Goal: Task Accomplishment & Management: Manage account settings

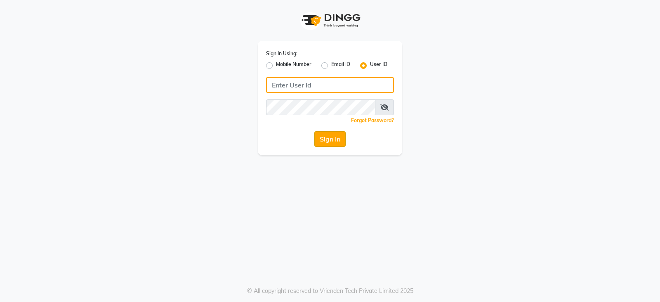
type input "e2753-18"
click at [335, 141] on button "Sign In" at bounding box center [329, 139] width 31 height 16
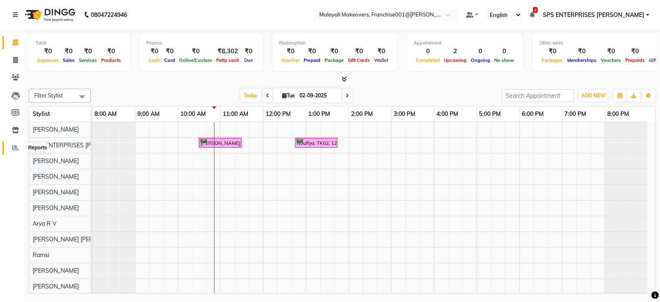
click at [21, 148] on span at bounding box center [15, 147] width 14 height 9
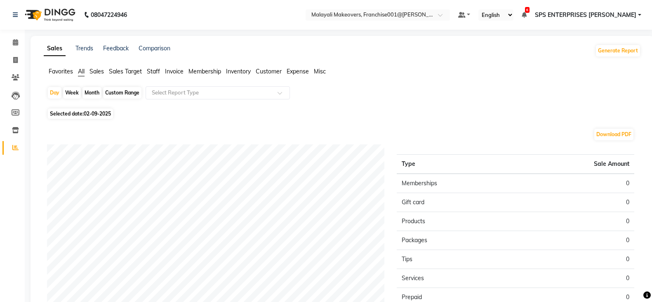
click at [74, 113] on span "Selected date: [DATE]" at bounding box center [80, 113] width 65 height 10
select select "9"
select select "2025"
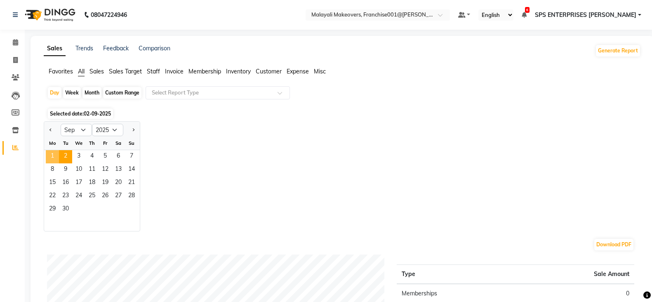
click at [48, 152] on span "1" at bounding box center [52, 156] width 13 height 13
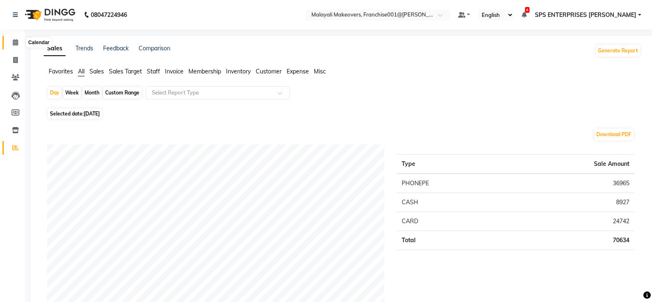
click at [10, 41] on span at bounding box center [15, 42] width 14 height 9
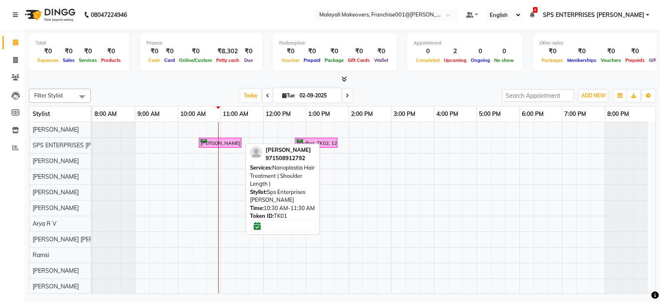
click at [2, 36] on link "Calendar" at bounding box center [12, 43] width 20 height 14
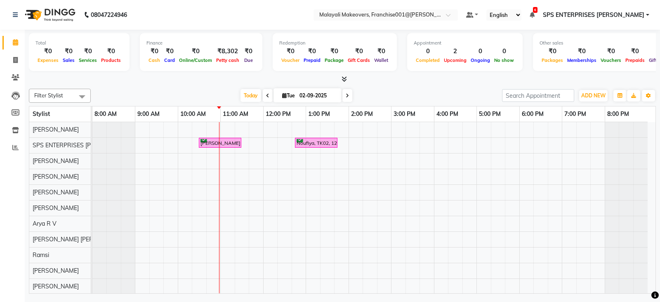
click at [214, 158] on div "[PERSON_NAME], TK01, 10:30 AM-11:30 AM, Nanoplastia Hair Treatment ( Shoulder L…" at bounding box center [373, 247] width 563 height 250
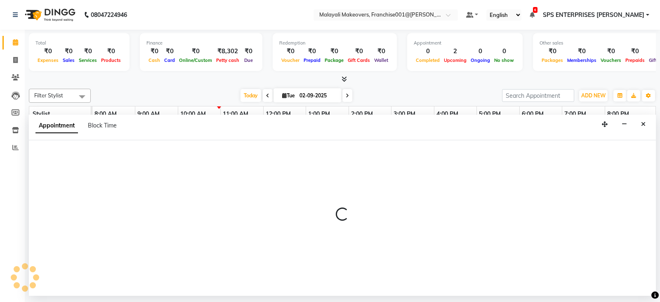
select select "49252"
select select "tentative"
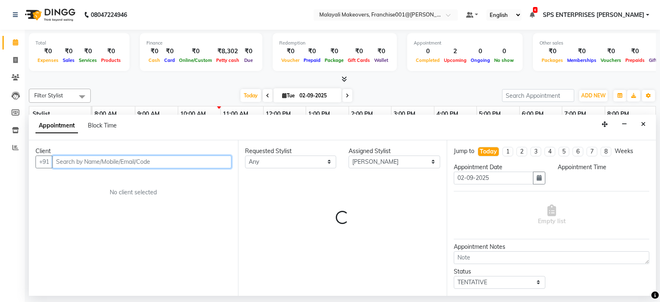
select select "645"
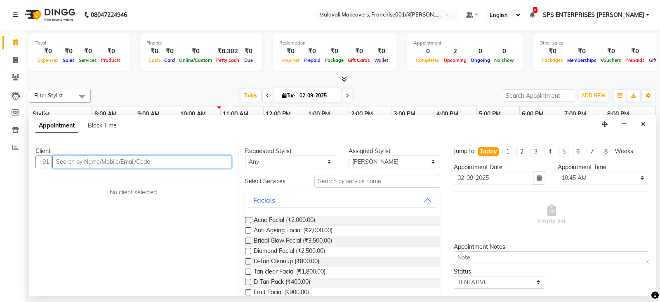
click at [120, 159] on input "text" at bounding box center [141, 161] width 179 height 13
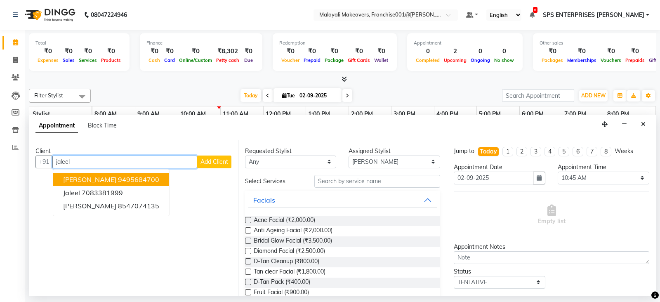
click at [81, 177] on span "[PERSON_NAME]" at bounding box center [89, 179] width 53 height 8
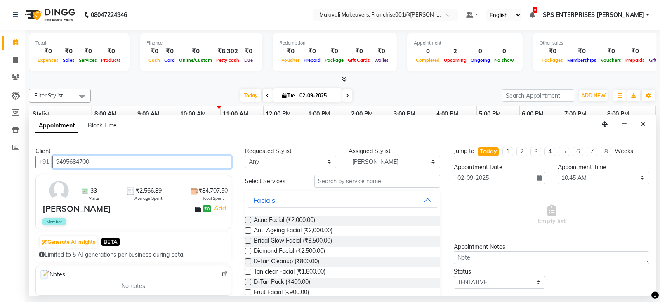
type input "9495684700"
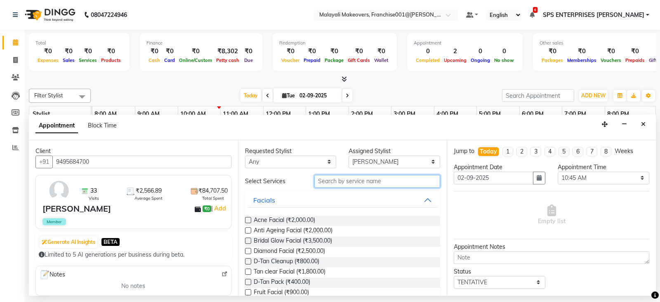
click at [390, 185] on input "text" at bounding box center [377, 181] width 126 height 13
type input "wax"
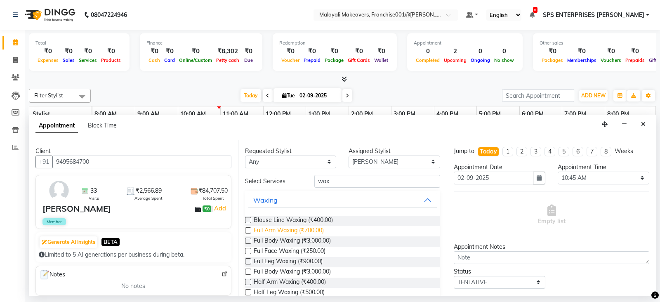
click at [299, 229] on span "Full Arm Waxing (₹700.00)" at bounding box center [289, 231] width 70 height 10
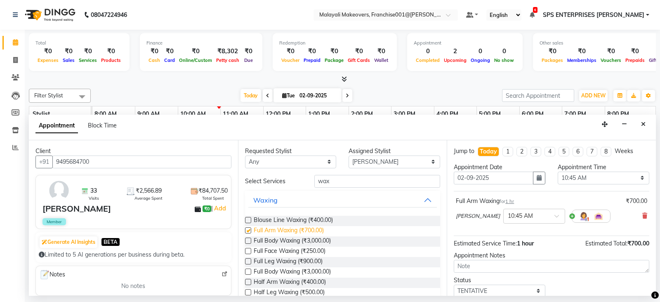
checkbox input "false"
drag, startPoint x: 333, startPoint y: 181, endPoint x: 311, endPoint y: 184, distance: 21.6
click at [314, 184] on input "wax" at bounding box center [377, 181] width 126 height 13
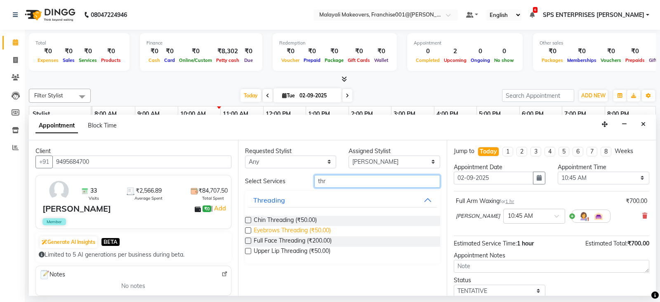
type input "thr"
click at [290, 226] on span "Eyebrows Threading (₹50.00)" at bounding box center [292, 231] width 77 height 10
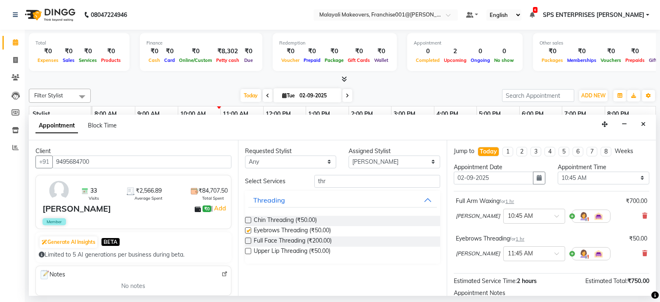
checkbox input "false"
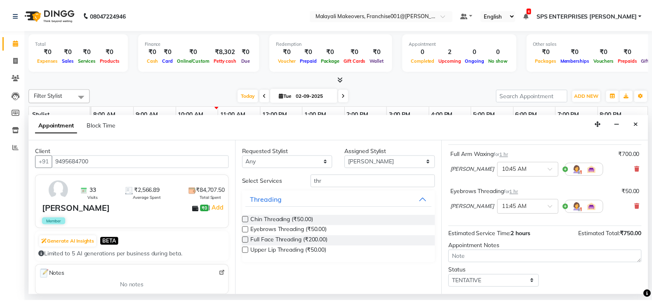
scroll to position [91, 0]
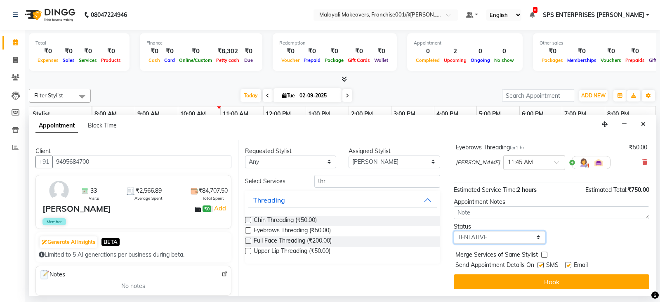
click at [506, 238] on select "Select TENTATIVE CONFIRM CHECK-IN UPCOMING" at bounding box center [500, 237] width 92 height 13
select select "check-in"
click at [454, 231] on select "Select TENTATIVE CONFIRM CHECK-IN UPCOMING" at bounding box center [500, 237] width 92 height 13
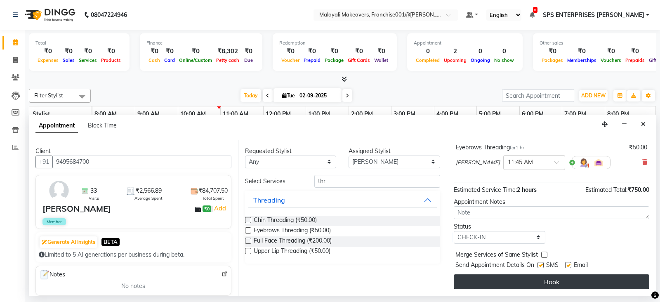
click at [498, 282] on button "Book" at bounding box center [551, 281] width 195 height 15
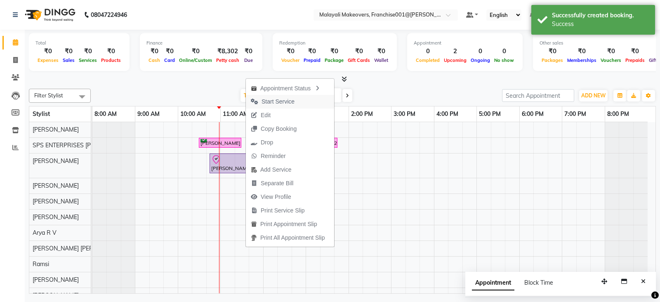
click at [282, 99] on span "Start Service" at bounding box center [277, 101] width 33 height 9
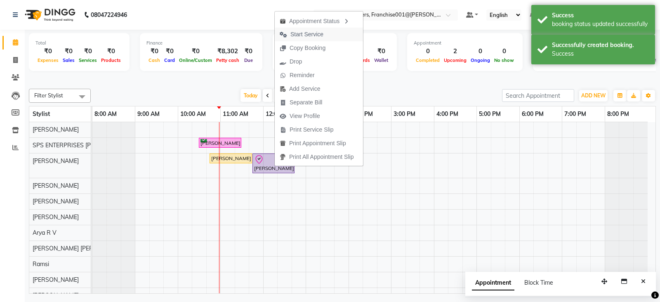
click at [321, 33] on span "Start Service" at bounding box center [306, 34] width 33 height 9
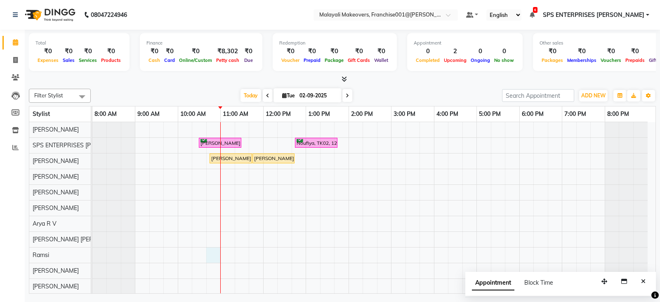
click at [214, 252] on div "[PERSON_NAME], TK01, 10:30 AM-11:30 AM, Nanoplastia Hair Treatment ( Shoulder L…" at bounding box center [373, 247] width 563 height 250
select select "83155"
select select "tentative"
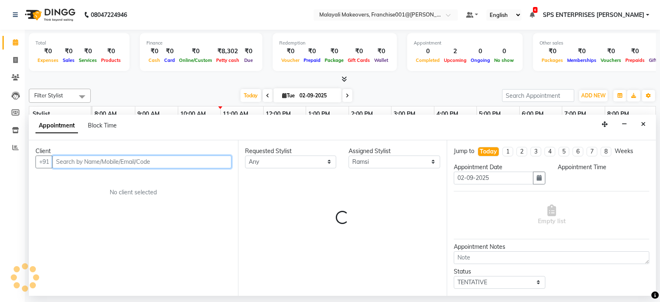
select select "645"
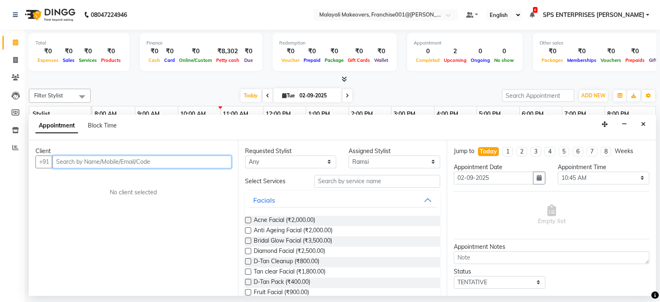
click at [113, 163] on input "text" at bounding box center [141, 161] width 179 height 13
type input "8"
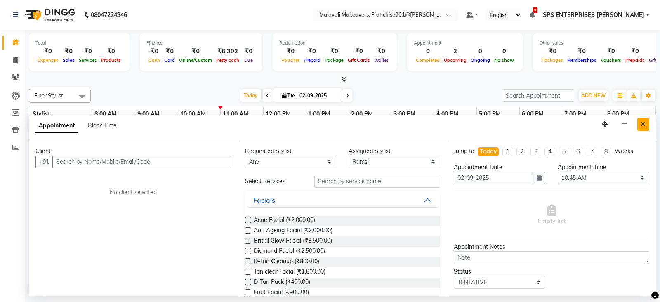
click at [645, 120] on button "Close" at bounding box center [643, 124] width 12 height 13
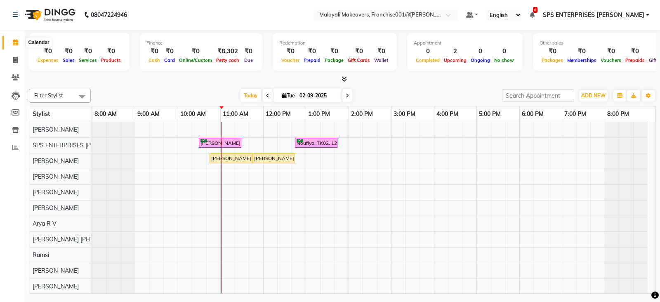
click at [12, 43] on span at bounding box center [15, 42] width 14 height 9
click at [347, 81] on div at bounding box center [342, 79] width 627 height 9
click at [343, 78] on icon at bounding box center [343, 79] width 5 height 6
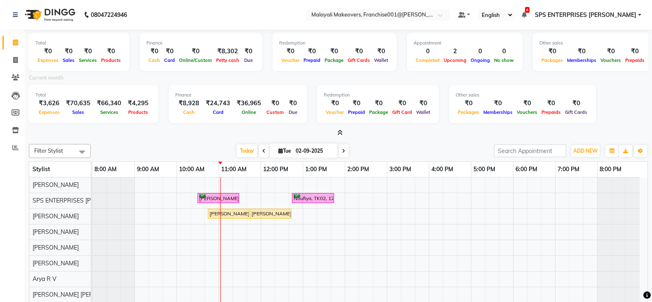
click at [340, 134] on icon at bounding box center [339, 133] width 5 height 6
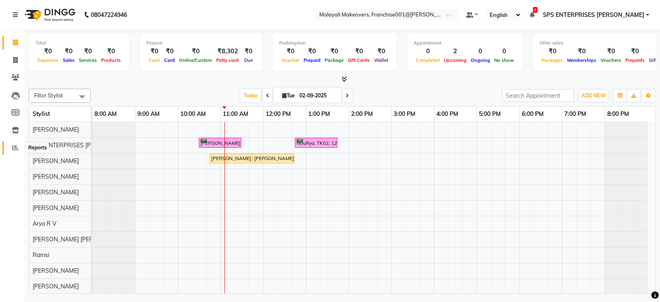
click at [18, 152] on span at bounding box center [15, 147] width 14 height 9
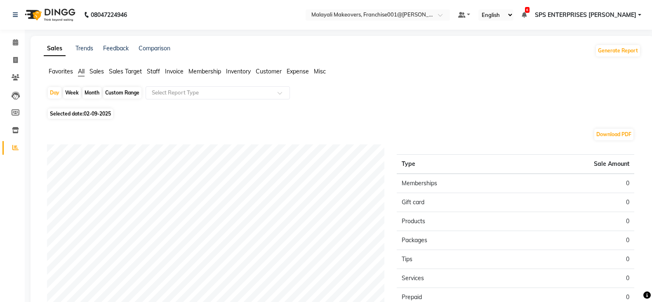
click at [90, 115] on span "02-09-2025" at bounding box center [97, 114] width 27 height 6
select select "9"
select select "2025"
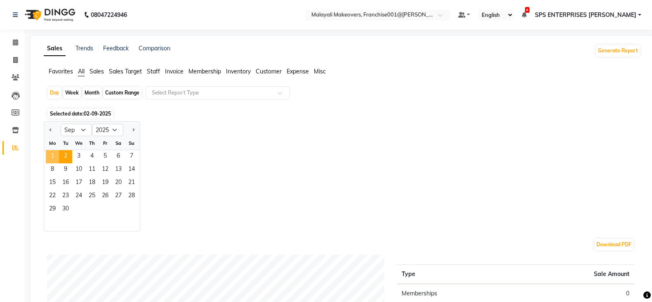
click at [50, 155] on span "1" at bounding box center [52, 156] width 13 height 13
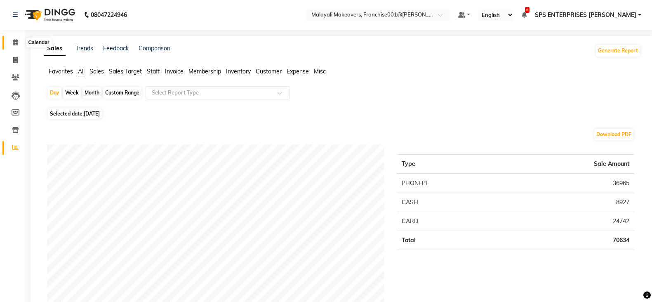
click at [19, 41] on span at bounding box center [15, 42] width 14 height 9
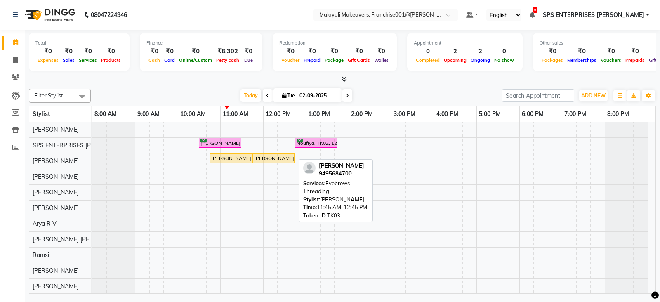
click at [258, 156] on div "[PERSON_NAME], TK03, 11:45 AM-12:45 PM, Eyebrows Threading" at bounding box center [273, 158] width 40 height 7
select select "1"
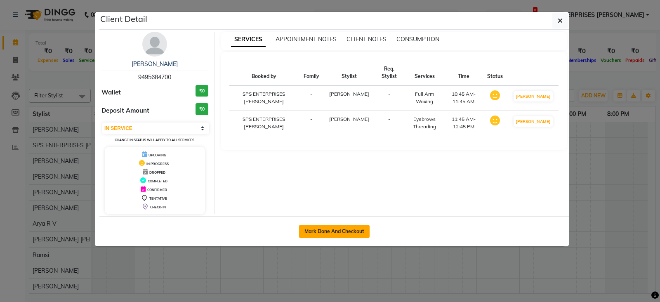
click at [317, 235] on button "Mark Done And Checkout" at bounding box center [334, 231] width 71 height 13
select select "service"
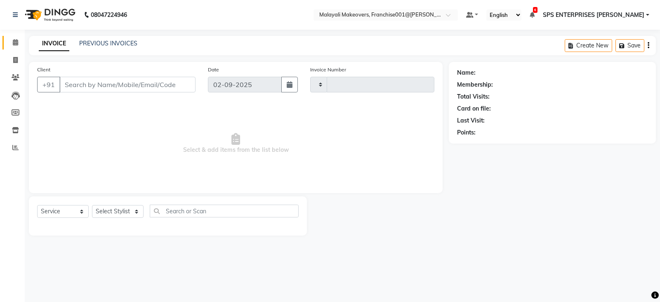
type input "0219"
select select "8923"
type input "9495684700"
select select "49252"
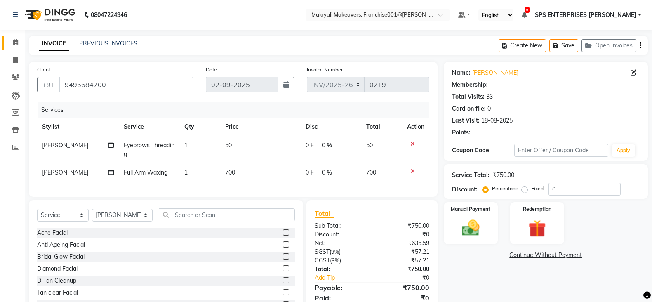
select select "1: Object"
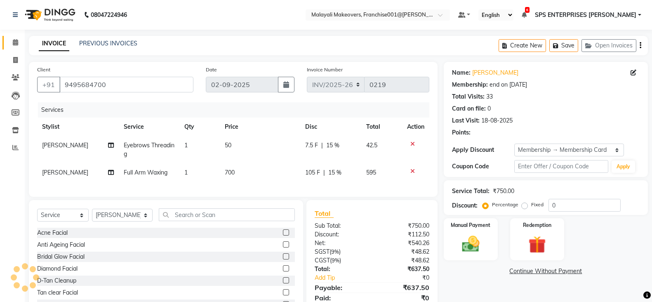
type input "15"
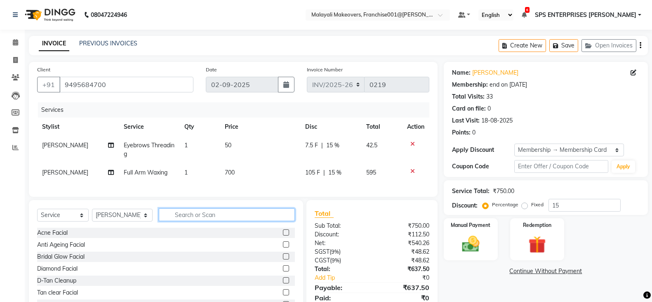
click at [209, 221] on input "text" at bounding box center [227, 214] width 137 height 13
type input "WAX"
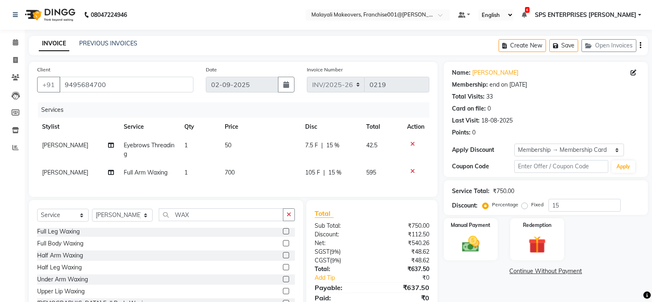
click at [283, 270] on label at bounding box center [286, 267] width 6 height 6
click at [283, 270] on input "checkbox" at bounding box center [285, 267] width 5 height 5
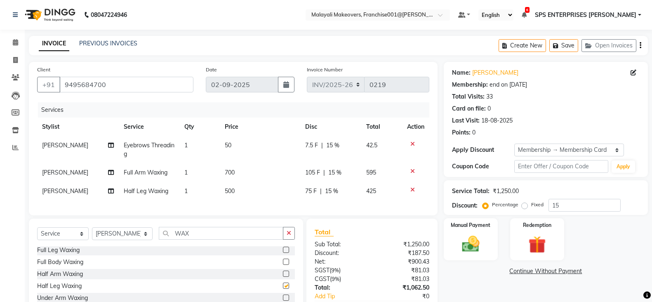
checkbox input "false"
click at [190, 240] on input "WAX" at bounding box center [221, 233] width 125 height 13
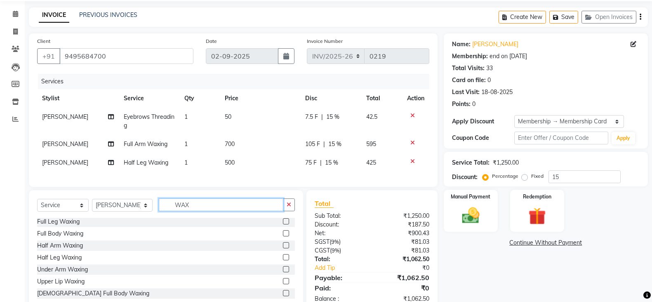
scroll to position [52, 0]
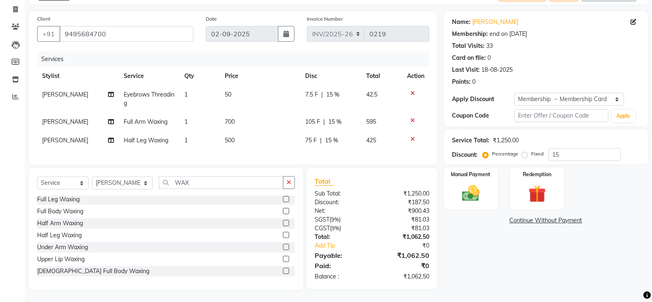
click at [283, 250] on label at bounding box center [286, 247] width 6 height 6
click at [283, 250] on input "checkbox" at bounding box center [285, 247] width 5 height 5
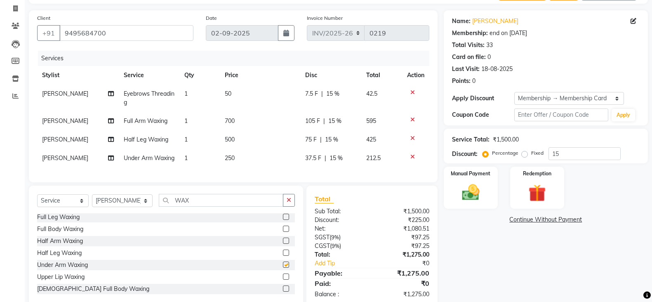
checkbox input "false"
click at [313, 90] on span "7.5 F" at bounding box center [311, 93] width 13 height 9
select select "49252"
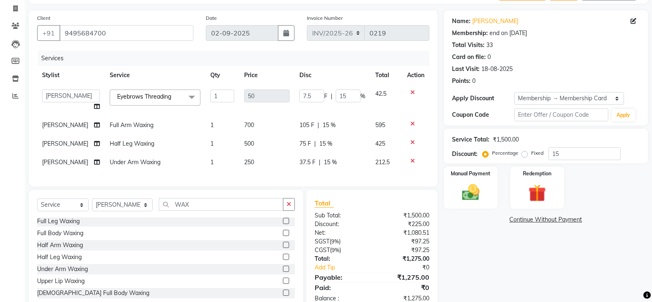
scroll to position [81, 0]
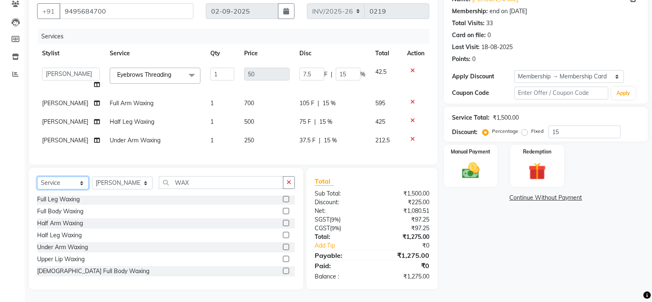
click at [63, 181] on select "Select Service Product Membership Package Voucher Prepaid Gift Card" at bounding box center [63, 183] width 52 height 13
select select "product"
click at [37, 177] on select "Select Service Product Membership Package Voucher Prepaid Gift Card" at bounding box center [63, 183] width 52 height 13
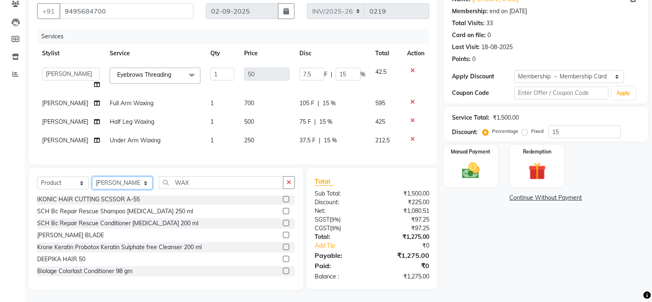
click at [105, 187] on select "Select Stylist [PERSON_NAME] S [PERSON_NAME] P [PERSON_NAME] [PERSON_NAME] Arya…" at bounding box center [122, 183] width 61 height 13
select select "49221"
click at [92, 177] on select "Select Stylist [PERSON_NAME] S [PERSON_NAME] P [PERSON_NAME] [PERSON_NAME] Arya…" at bounding box center [122, 183] width 61 height 13
click at [201, 183] on input "WAX" at bounding box center [221, 182] width 125 height 13
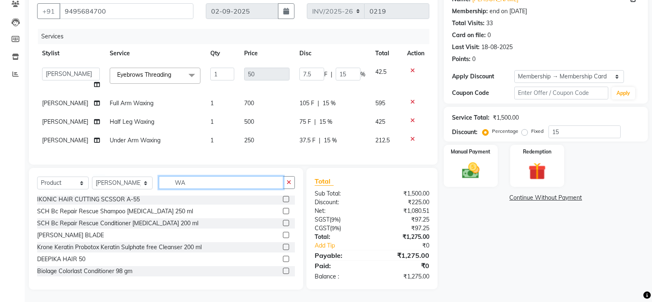
type input "W"
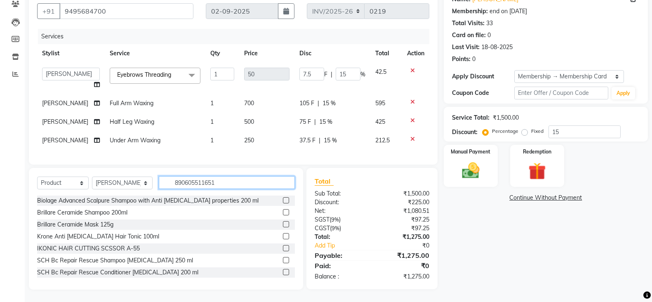
type input "8906055116517"
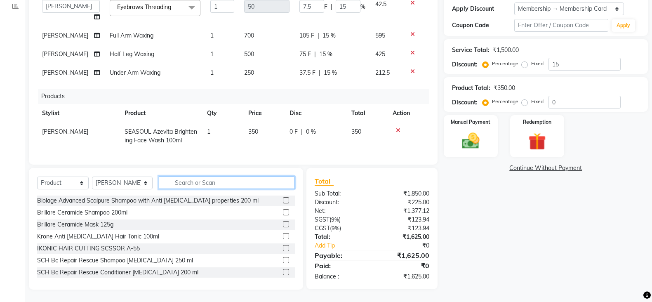
scroll to position [149, 0]
click at [457, 130] on img at bounding box center [470, 140] width 29 height 21
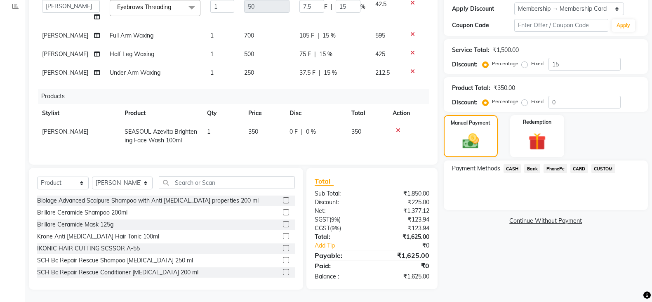
click at [514, 164] on span "CASH" at bounding box center [513, 168] width 18 height 9
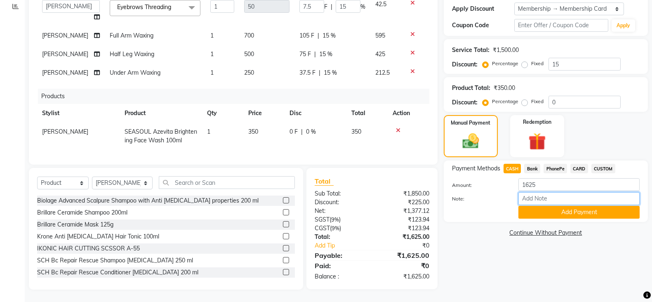
drag, startPoint x: 531, startPoint y: 190, endPoint x: 560, endPoint y: 180, distance: 31.0
click at [531, 192] on input "Note:" at bounding box center [578, 198] width 121 height 13
type input "Abhirami"
click at [563, 206] on button "Add Payment" at bounding box center [578, 212] width 121 height 13
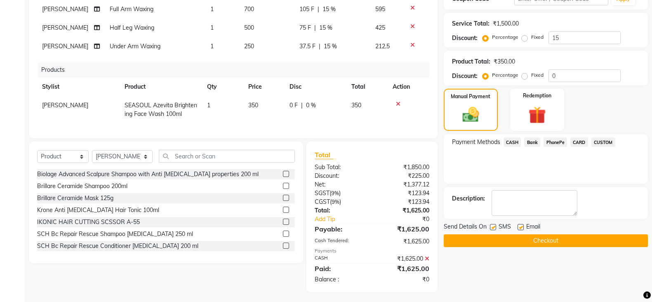
scroll to position [178, 0]
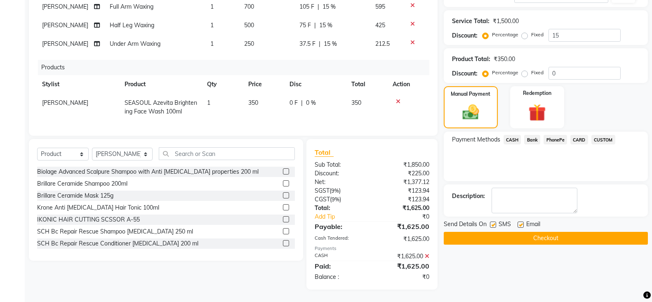
click at [547, 236] on button "Checkout" at bounding box center [546, 238] width 204 height 13
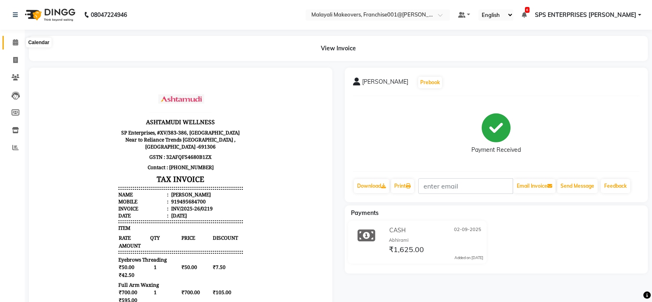
click at [15, 38] on span at bounding box center [15, 42] width 14 height 9
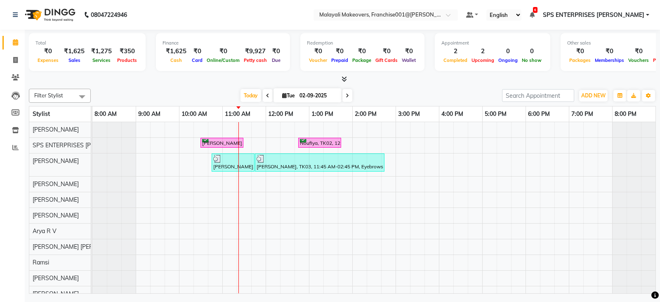
click at [222, 260] on div "[PERSON_NAME], TK01, 10:30 AM-11:30 AM, Nanoplastia Hair Treatment ( Shoulder L…" at bounding box center [373, 251] width 563 height 258
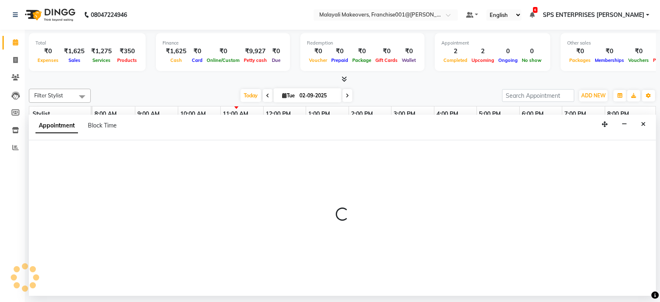
select select "83155"
select select "660"
select select "tentative"
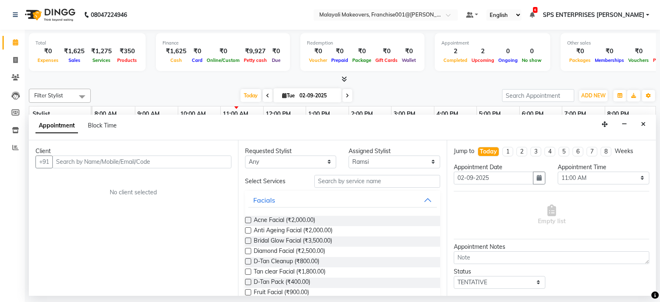
click at [99, 164] on input "text" at bounding box center [141, 161] width 179 height 13
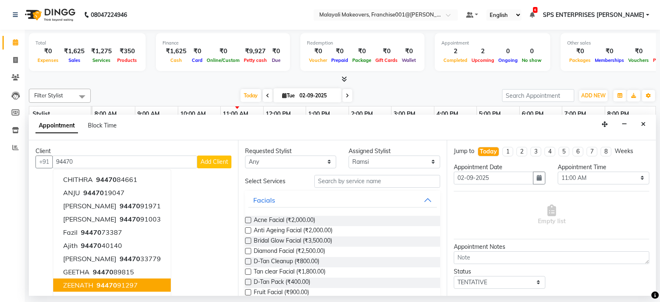
click at [112, 287] on span "94470" at bounding box center [107, 285] width 21 height 8
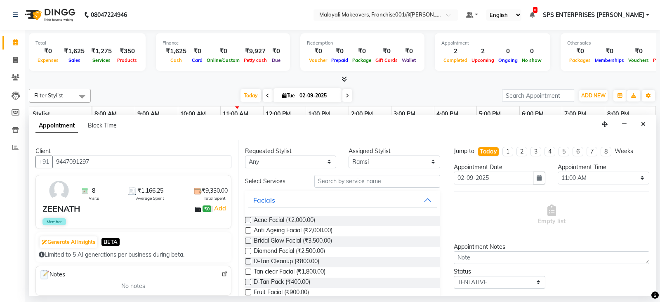
type input "9447091297"
click at [337, 185] on input "text" at bounding box center [377, 181] width 126 height 13
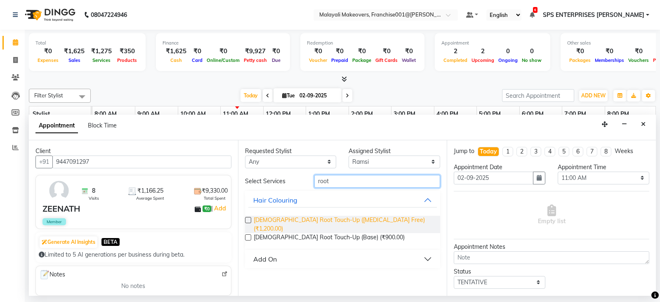
type input "root"
click at [339, 217] on span "[DEMOGRAPHIC_DATA] Root Touch-Up ([MEDICAL_DATA] Free) (₹1,200.00)" at bounding box center [344, 224] width 180 height 17
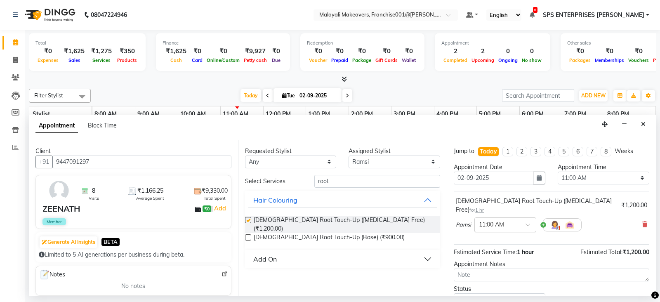
checkbox input "false"
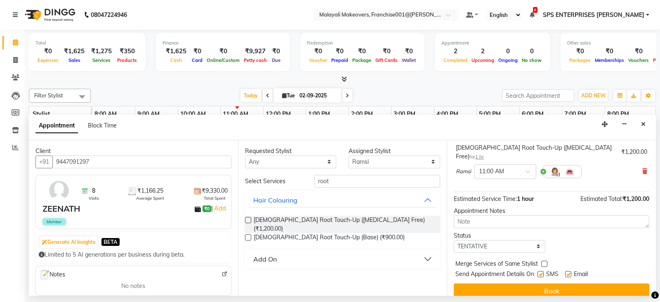
scroll to position [54, 0]
click at [511, 240] on select "Select TENTATIVE CONFIRM CHECK-IN UPCOMING" at bounding box center [500, 246] width 92 height 13
select select "check-in"
click at [454, 240] on select "Select TENTATIVE CONFIRM CHECK-IN UPCOMING" at bounding box center [500, 246] width 92 height 13
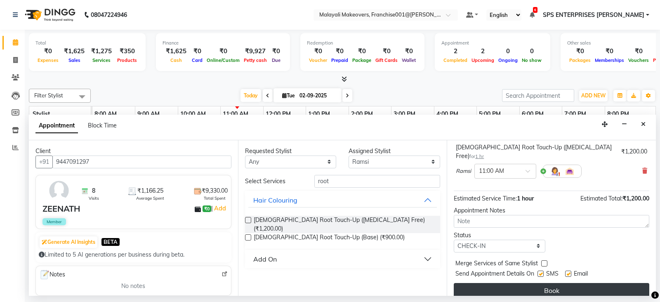
click at [521, 283] on button "Book" at bounding box center [551, 290] width 195 height 15
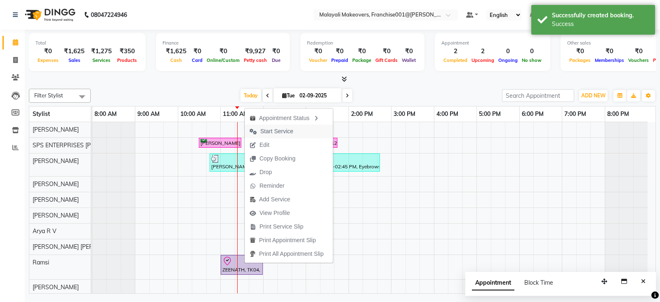
click at [266, 133] on span "Start Service" at bounding box center [276, 131] width 33 height 9
